Goal: Find specific page/section: Find specific page/section

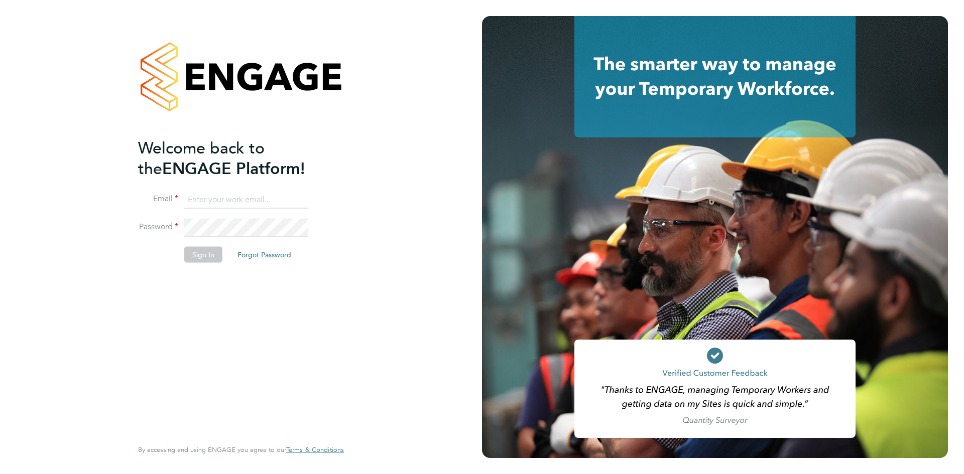
type input "hwatkins@pg-rec.com"
click at [197, 256] on button "Sign In" at bounding box center [203, 254] width 38 height 16
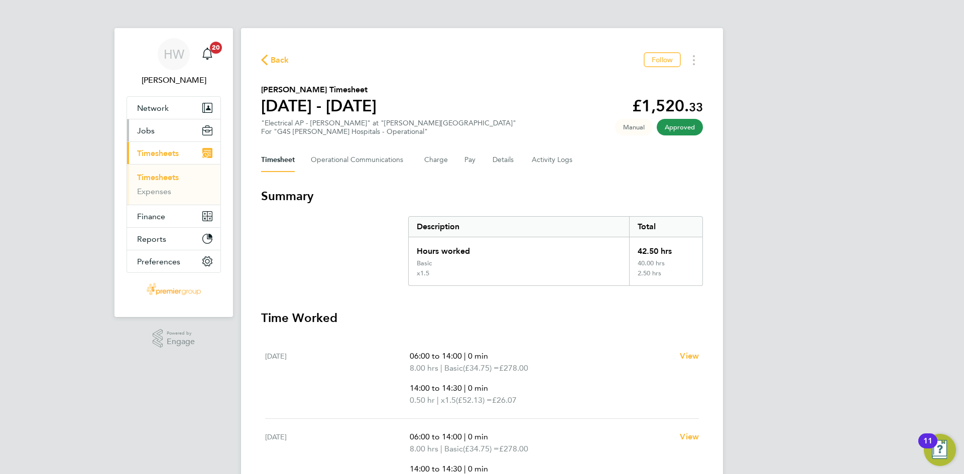
click at [154, 131] on span "Jobs" at bounding box center [146, 131] width 18 height 10
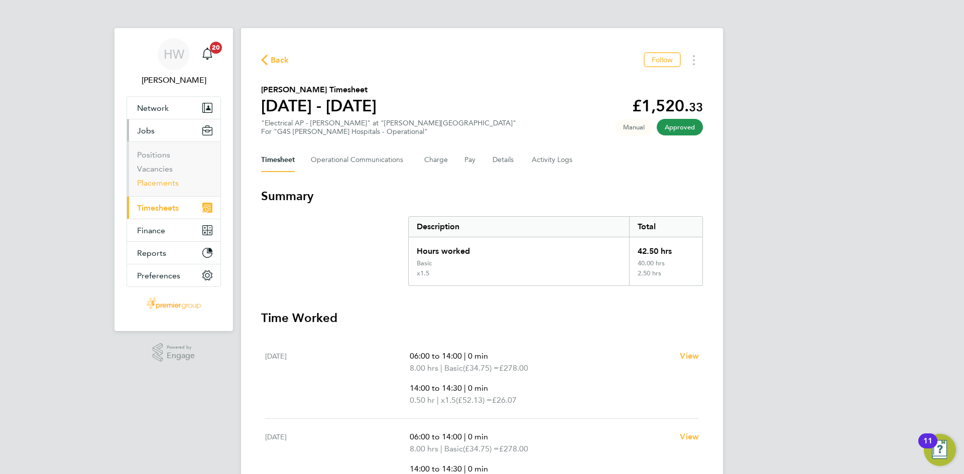
click at [166, 181] on link "Placements" at bounding box center [158, 183] width 42 height 10
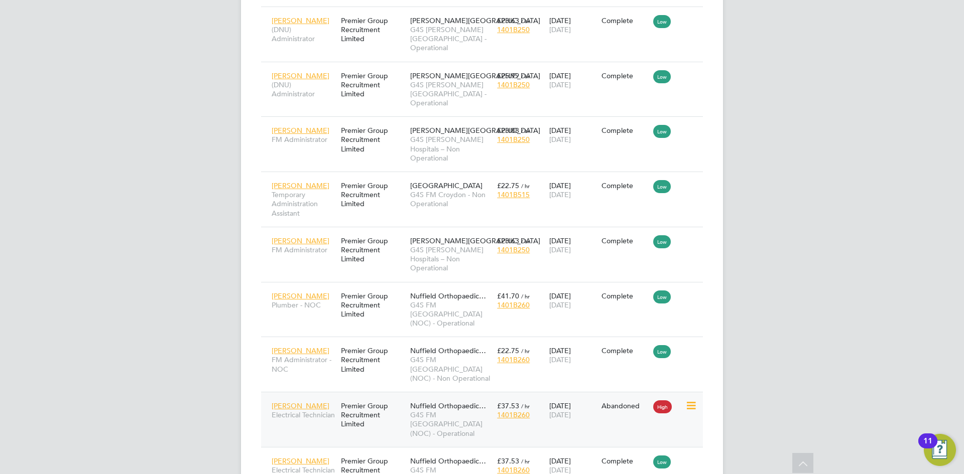
scroll to position [590, 0]
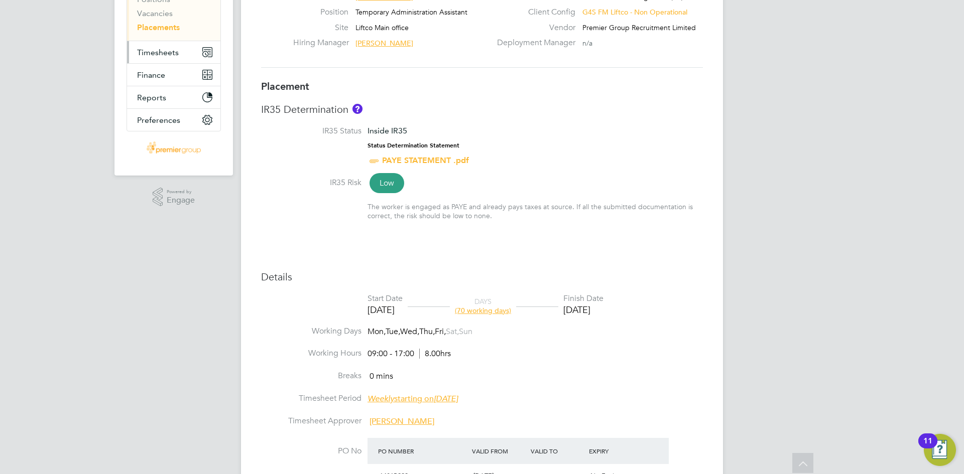
click at [153, 56] on span "Timesheets" at bounding box center [158, 53] width 42 height 10
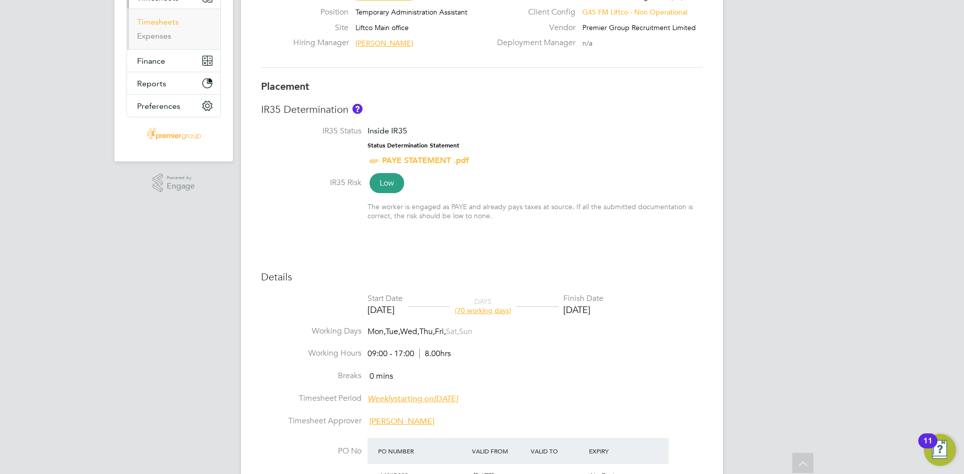
click at [161, 18] on link "Timesheets" at bounding box center [158, 22] width 42 height 10
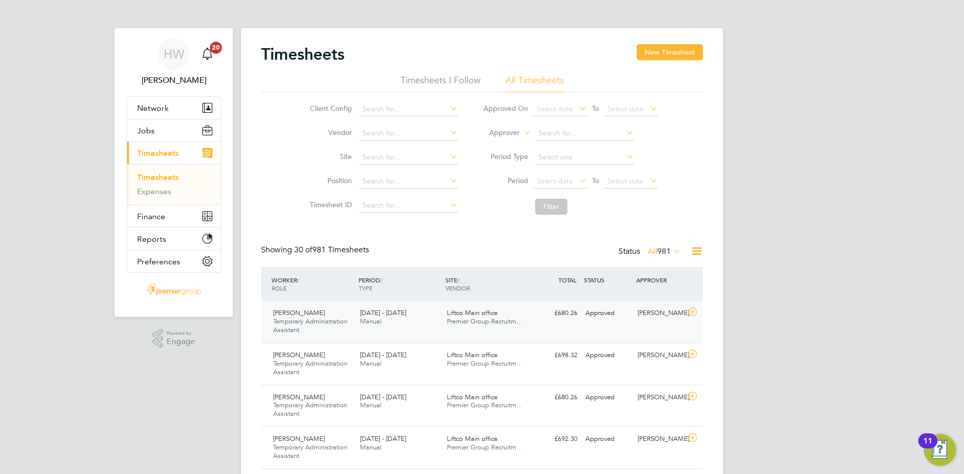
click at [417, 320] on div "[DATE] - [DATE] Manual" at bounding box center [399, 317] width 87 height 25
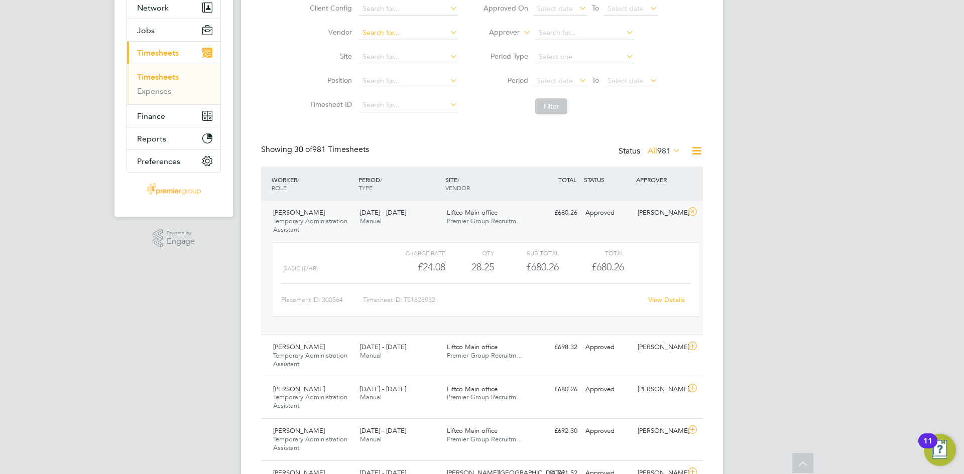
click at [424, 38] on input at bounding box center [408, 33] width 99 height 14
click at [426, 45] on li "Premier Group Recruitment Limited" at bounding box center [419, 47] width 122 height 14
type input "Premier Group Recruitment Limited"
click at [554, 114] on button "Filter" at bounding box center [551, 106] width 32 height 16
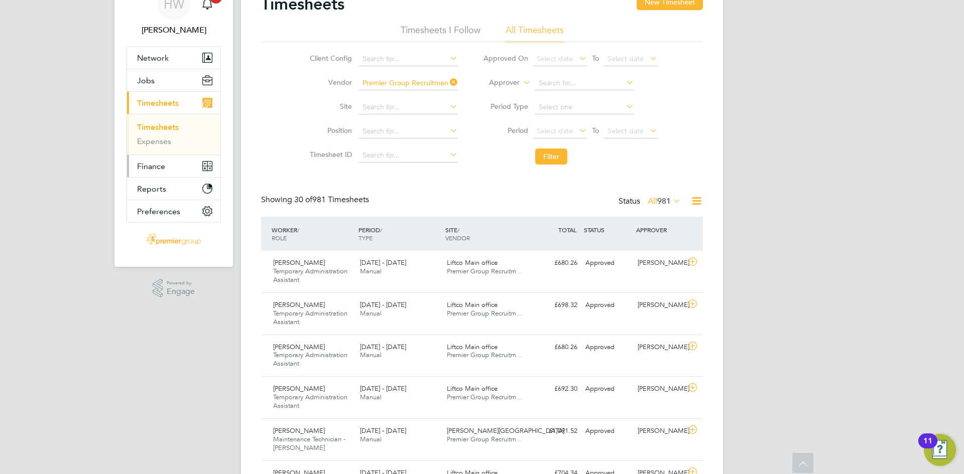
click at [157, 165] on span "Finance" at bounding box center [151, 167] width 28 height 10
click at [156, 162] on span "Finance" at bounding box center [151, 167] width 28 height 10
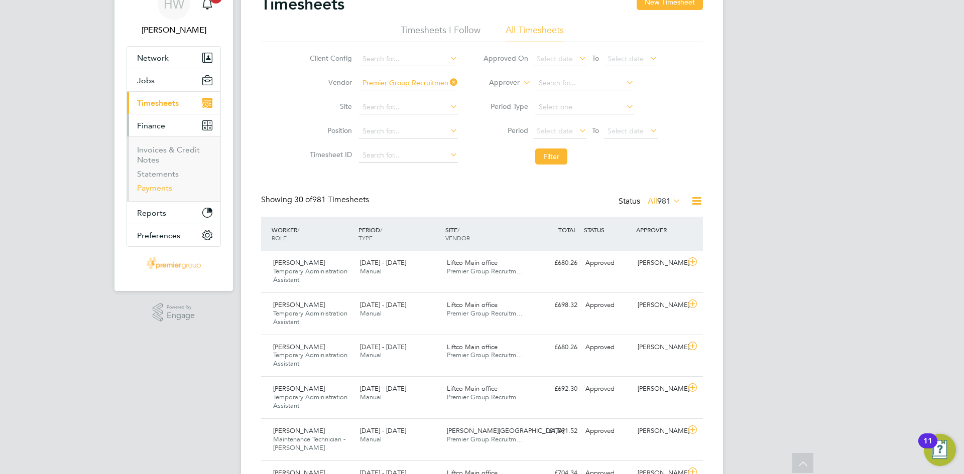
click at [160, 185] on link "Payments" at bounding box center [154, 188] width 35 height 10
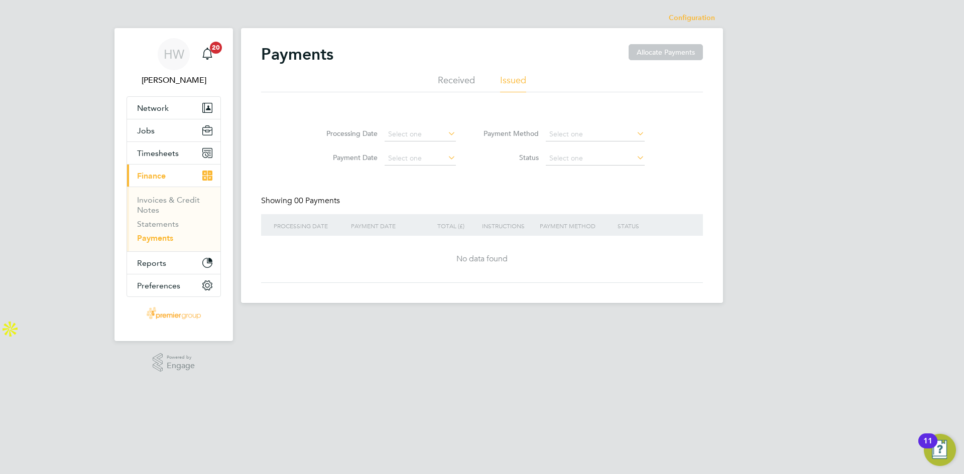
click at [460, 79] on li "Received" at bounding box center [456, 83] width 37 height 18
click at [514, 83] on li "Issued" at bounding box center [513, 83] width 26 height 18
click at [161, 154] on span "Timesheets" at bounding box center [158, 154] width 42 height 10
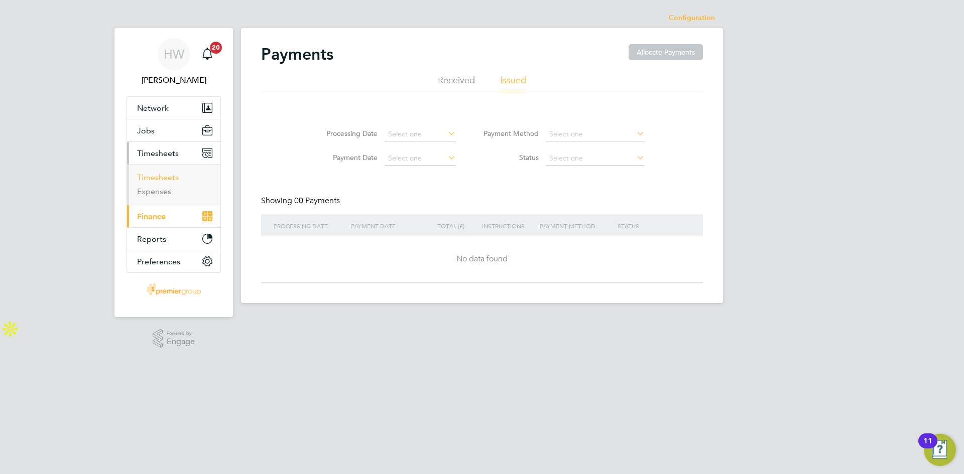
click at [175, 177] on link "Timesheets" at bounding box center [158, 178] width 42 height 10
